Goal: Find specific page/section: Find specific page/section

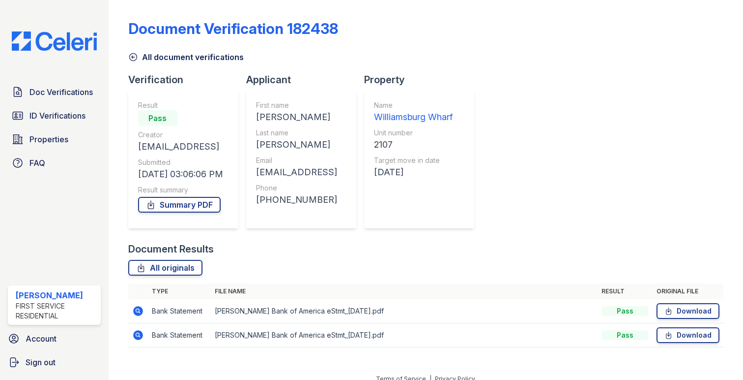
scroll to position [11, 0]
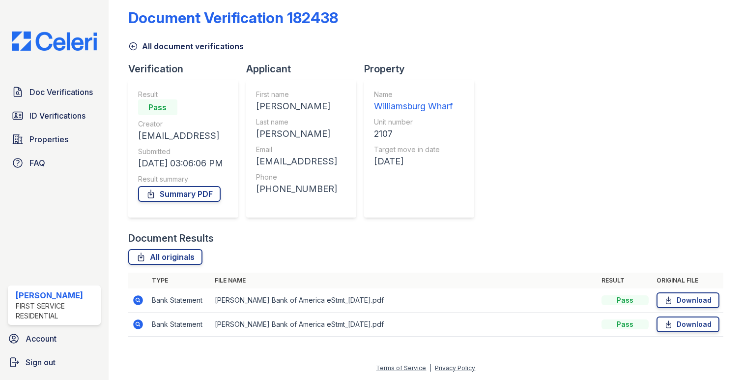
click at [30, 108] on link "ID Verifications" at bounding box center [54, 116] width 93 height 20
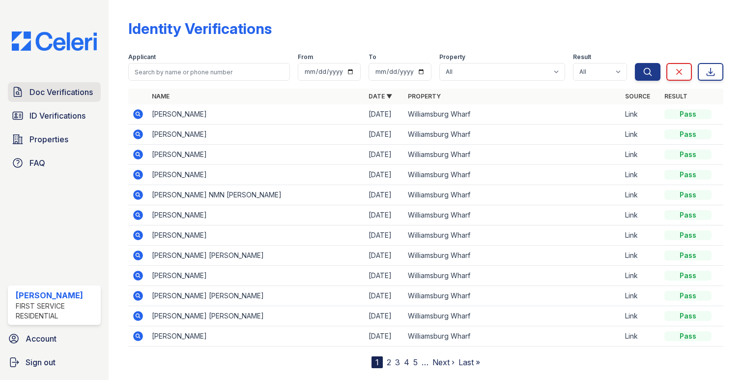
click at [37, 93] on span "Doc Verifications" at bounding box center [60, 92] width 63 height 12
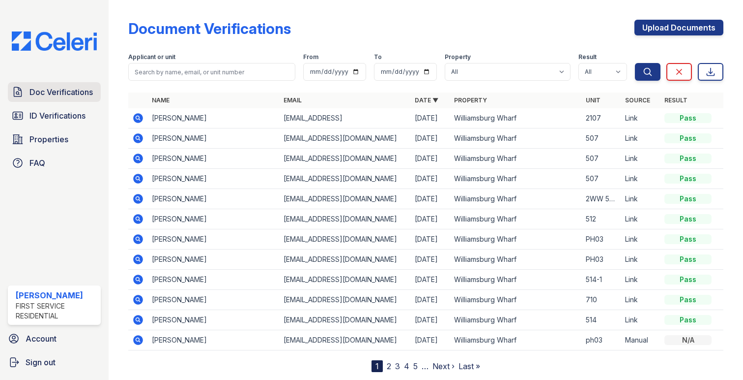
click at [65, 93] on span "Doc Verifications" at bounding box center [60, 92] width 63 height 12
click at [59, 110] on span "ID Verifications" at bounding box center [57, 116] width 56 height 12
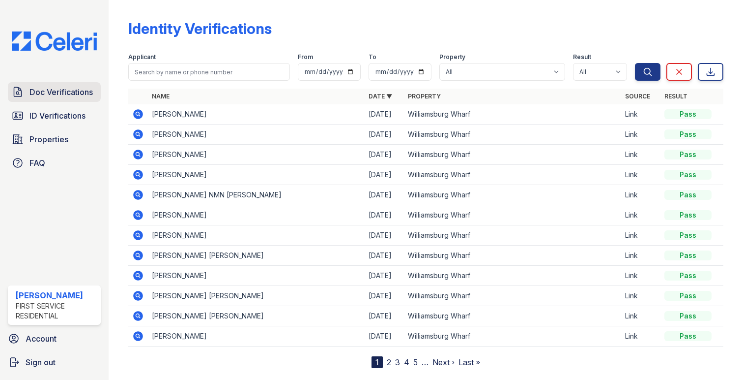
click at [64, 96] on span "Doc Verifications" at bounding box center [60, 92] width 63 height 12
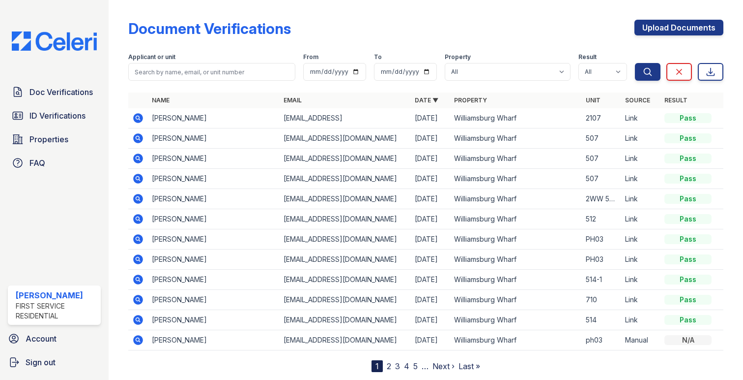
click at [133, 116] on icon at bounding box center [138, 118] width 10 height 10
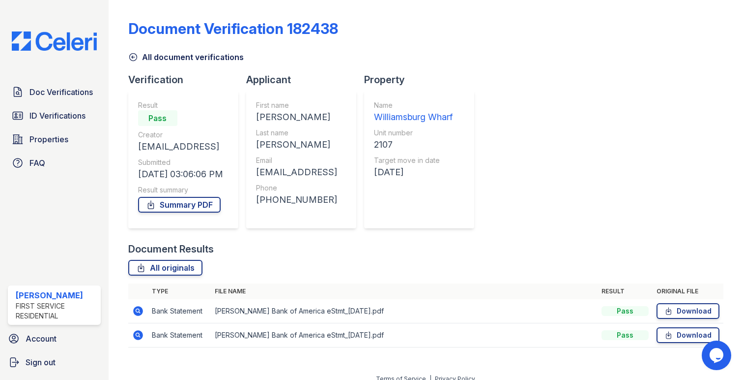
scroll to position [11, 0]
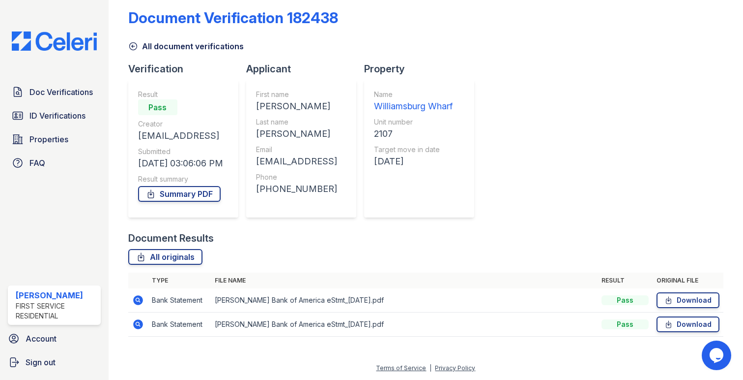
click at [133, 324] on icon at bounding box center [138, 324] width 12 height 12
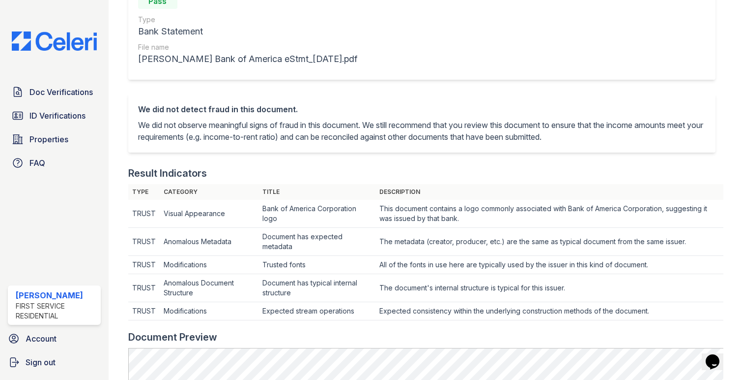
scroll to position [257, 0]
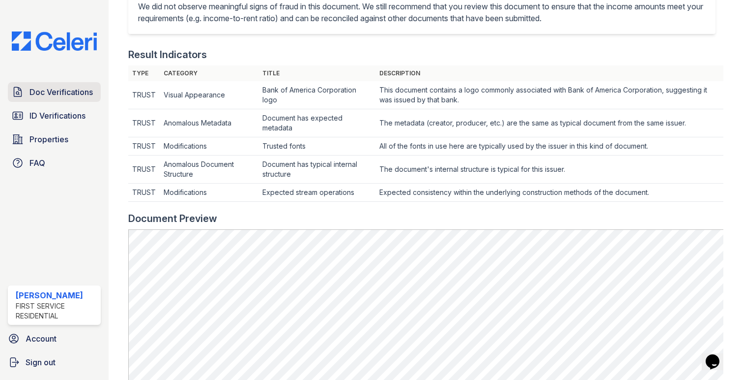
click at [43, 96] on span "Doc Verifications" at bounding box center [60, 92] width 63 height 12
